Goal: Information Seeking & Learning: Learn about a topic

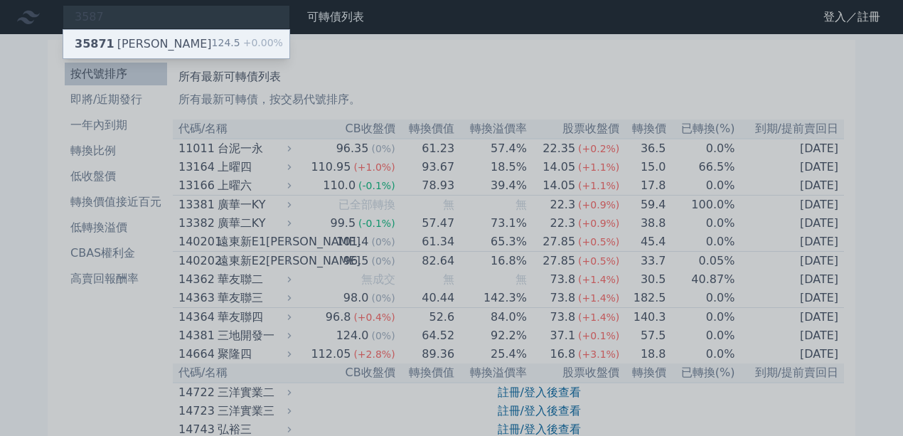
type input "3587"
click at [235, 44] on div "124.5 +0.00%" at bounding box center [247, 44] width 71 height 17
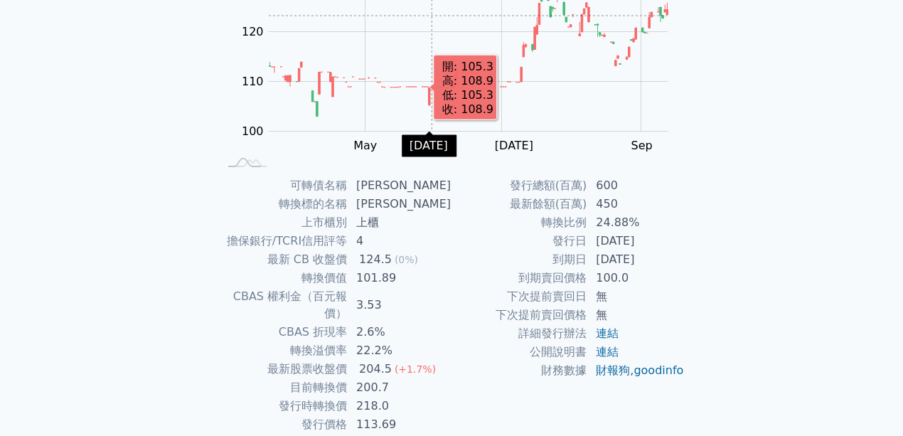
scroll to position [189, 0]
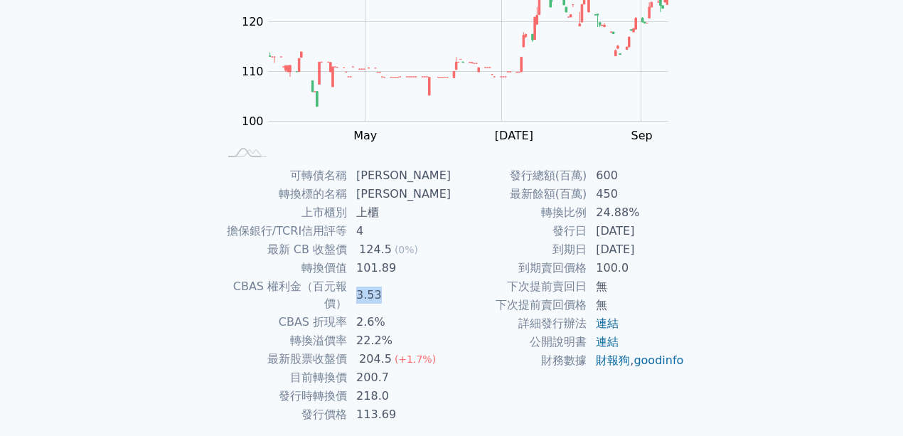
drag, startPoint x: 377, startPoint y: 284, endPoint x: 405, endPoint y: 279, distance: 28.9
click at [405, 279] on td "3.53" at bounding box center [400, 295] width 104 height 36
click at [413, 282] on td "3.53" at bounding box center [400, 295] width 104 height 36
click at [416, 282] on td "3.53" at bounding box center [400, 295] width 104 height 36
click at [419, 283] on td "3.53" at bounding box center [400, 295] width 104 height 36
